Goal: Obtain resource: Download file/media

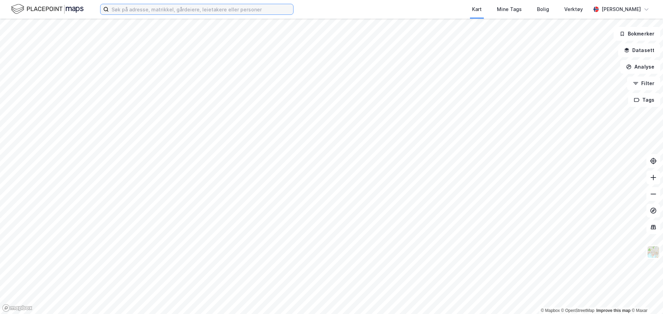
click at [140, 5] on input at bounding box center [201, 9] width 184 height 10
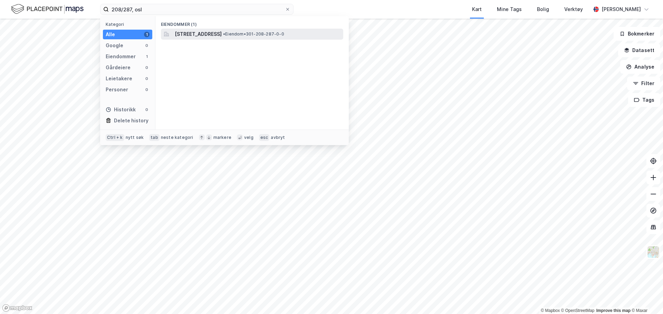
click at [197, 34] on span "[STREET_ADDRESS]" at bounding box center [198, 34] width 47 height 8
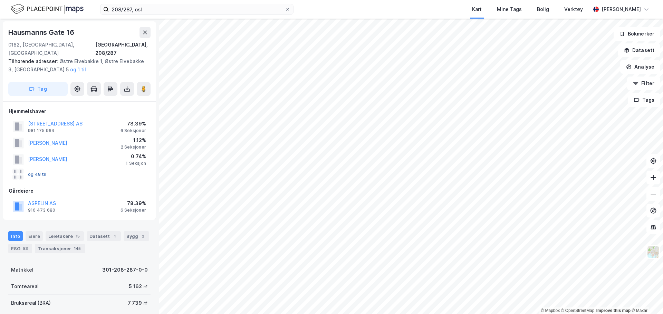
click at [0, 0] on button "og 48 til" at bounding box center [0, 0] width 0 height 0
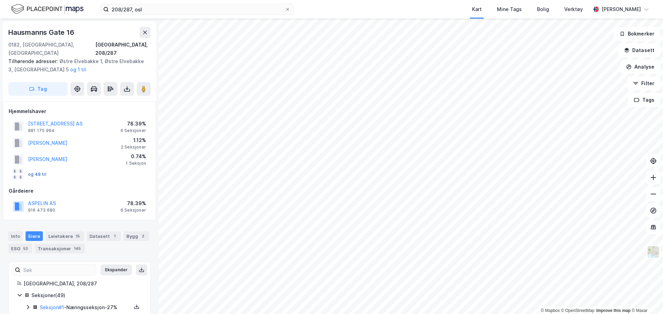
click at [0, 0] on button "og 48 til" at bounding box center [0, 0] width 0 height 0
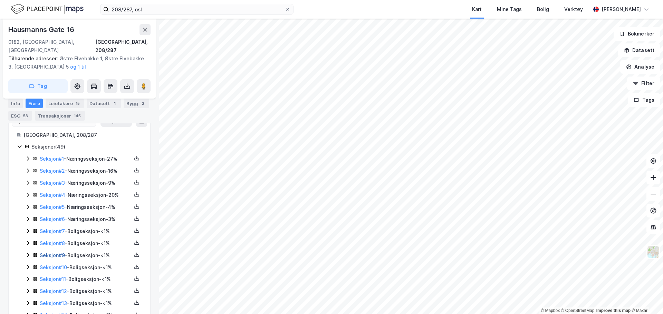
scroll to position [207, 0]
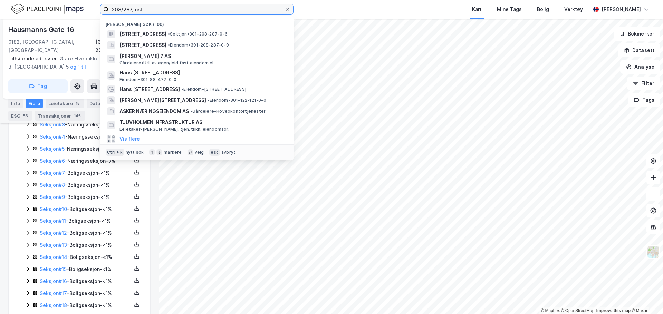
drag, startPoint x: 155, startPoint y: 10, endPoint x: -8, endPoint y: 12, distance: 162.6
click at [0, 12] on html "208/287, osl Nylige søk (100) Hausmanns gate 16, 0182, OSLO, OSLO • Seksjon • 3…" at bounding box center [331, 157] width 663 height 314
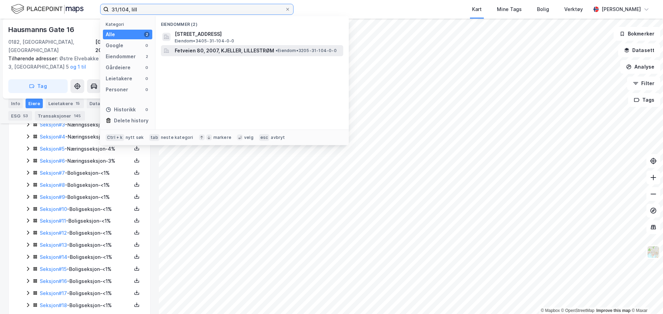
type input "31/104, lill"
click at [211, 47] on span "Fetveien 80, 2007, KJELLER, LILLESTRØM" at bounding box center [224, 51] width 99 height 8
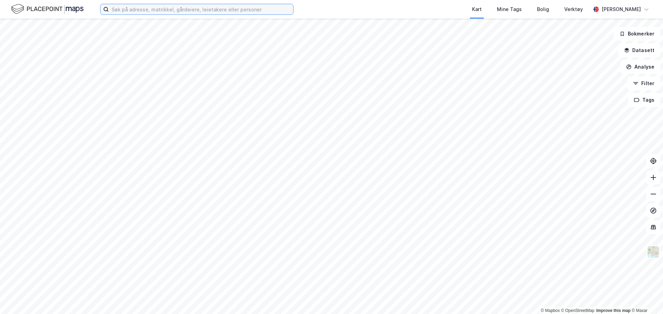
click at [212, 8] on input at bounding box center [201, 9] width 184 height 10
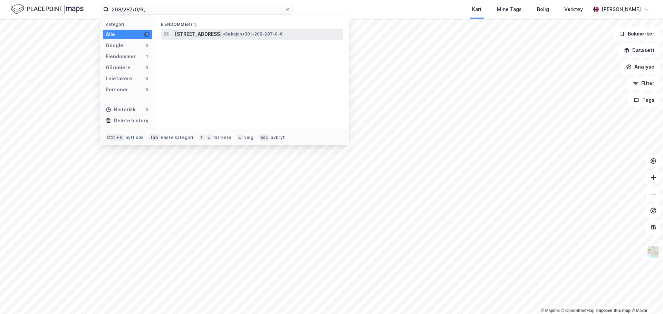
click at [222, 31] on span "[STREET_ADDRESS]" at bounding box center [198, 34] width 47 height 8
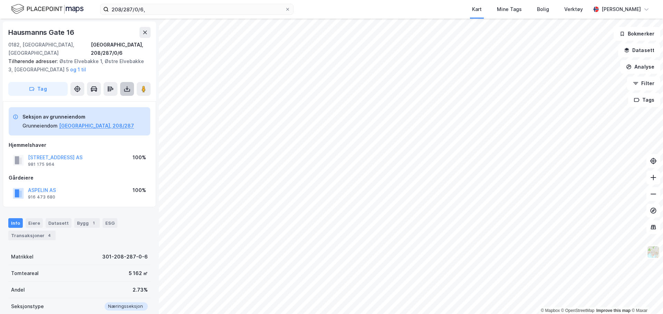
click at [122, 82] on button at bounding box center [127, 89] width 14 height 14
click at [113, 100] on div "Last ned grunnbok" at bounding box center [93, 103] width 40 height 6
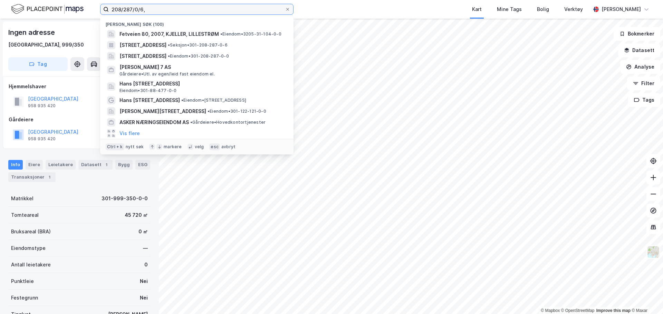
drag, startPoint x: 268, startPoint y: 8, endPoint x: 99, endPoint y: -1, distance: 169.7
click at [99, 0] on html "208/287/0/6, [PERSON_NAME] søk (100) Fetveien 80, 2007, [PERSON_NAME], LILLESTR…" at bounding box center [331, 157] width 663 height 314
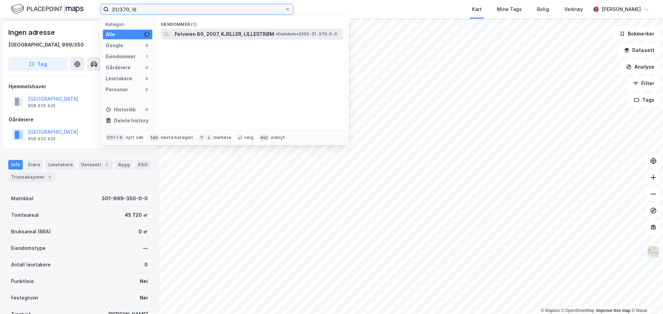
type input "31/370, lil"
click at [249, 31] on span "Fetveien 80, 2007, KJELLER, LILLESTRØM" at bounding box center [224, 34] width 99 height 8
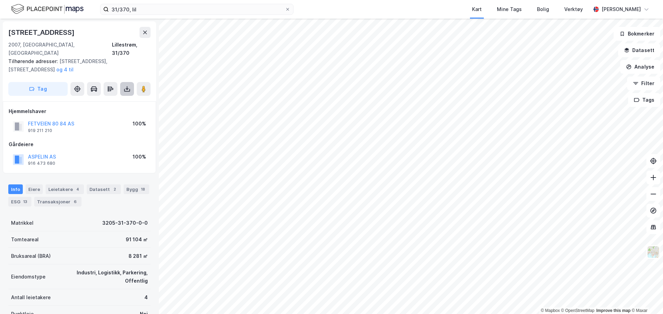
click at [123, 82] on button at bounding box center [127, 89] width 14 height 14
click at [97, 100] on div "Last ned grunnbok" at bounding box center [93, 103] width 40 height 6
click at [122, 82] on button at bounding box center [127, 89] width 14 height 14
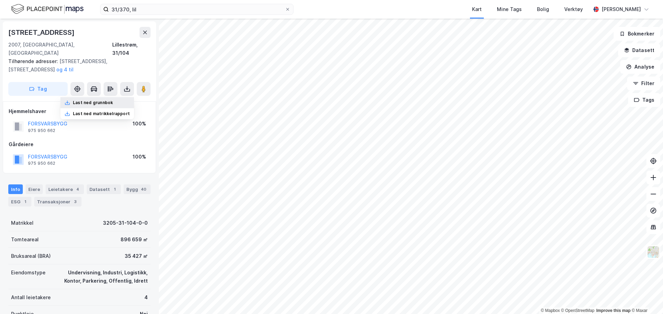
click at [121, 97] on div "Last ned grunnbok" at bounding box center [97, 102] width 74 height 11
